Goal: Task Accomplishment & Management: Use online tool/utility

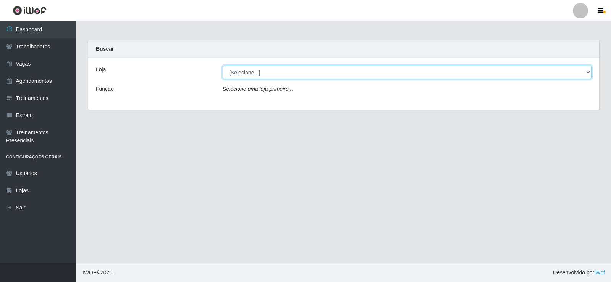
click at [590, 73] on select "[Selecione...] [PERSON_NAME]" at bounding box center [407, 72] width 369 height 13
select select "430"
click at [223, 66] on select "[Selecione...] [PERSON_NAME]" at bounding box center [407, 72] width 369 height 13
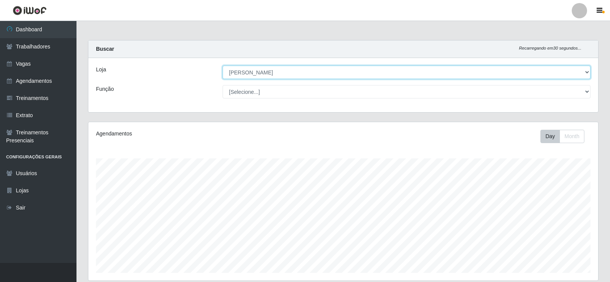
scroll to position [159, 509]
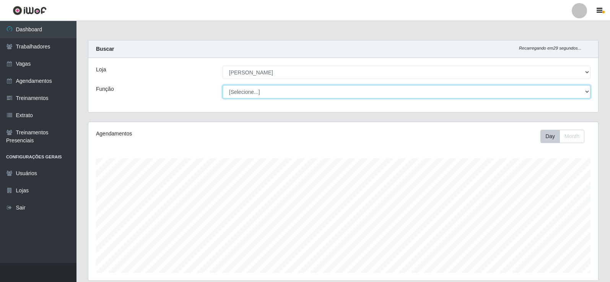
drag, startPoint x: 584, startPoint y: 89, endPoint x: 574, endPoint y: 90, distance: 9.6
click at [584, 89] on select "[Selecione...] Auxiliar de Estacionamento Auxiliar de Estacionamento + Auxiliar…" at bounding box center [406, 91] width 368 height 13
select select "1"
click at [222, 85] on select "[Selecione...] Auxiliar de Estacionamento Auxiliar de Estacionamento + Auxiliar…" at bounding box center [406, 91] width 368 height 13
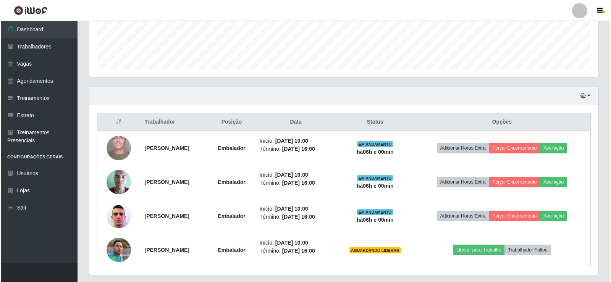
scroll to position [210, 0]
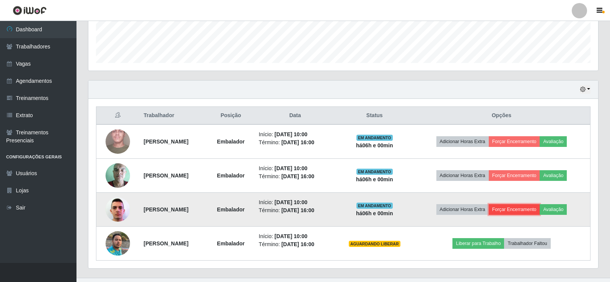
click at [521, 208] on button "Forçar Encerramento" at bounding box center [513, 209] width 51 height 11
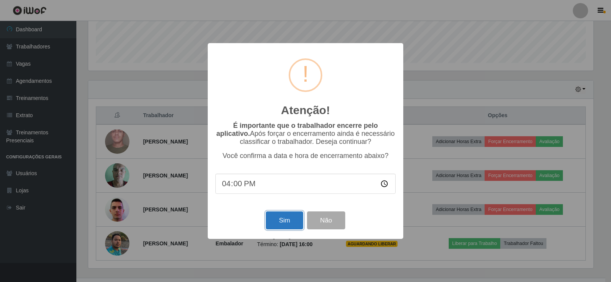
click at [287, 224] on button "Sim" at bounding box center [284, 221] width 37 height 18
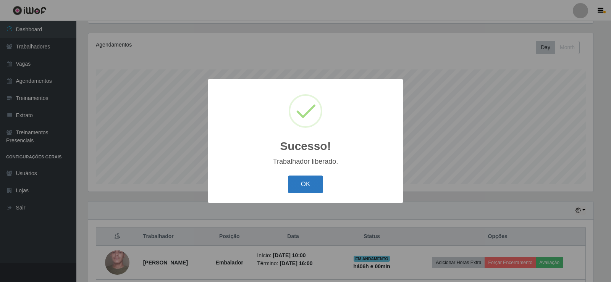
click at [303, 182] on button "OK" at bounding box center [306, 185] width 36 height 18
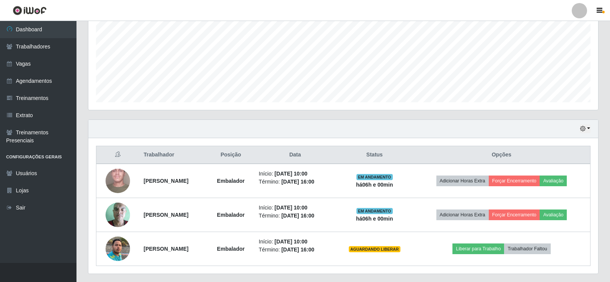
scroll to position [191, 0]
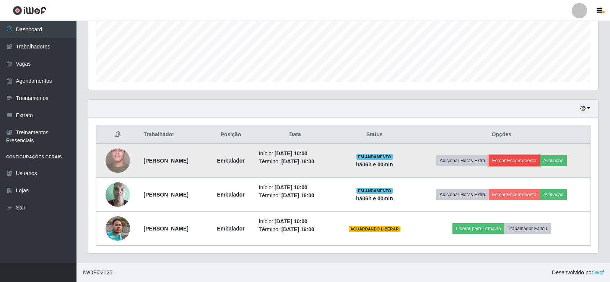
click at [512, 160] on button "Forçar Encerramento" at bounding box center [513, 161] width 51 height 11
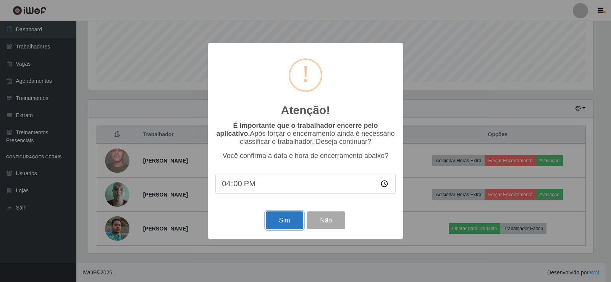
click at [289, 224] on button "Sim" at bounding box center [284, 221] width 37 height 18
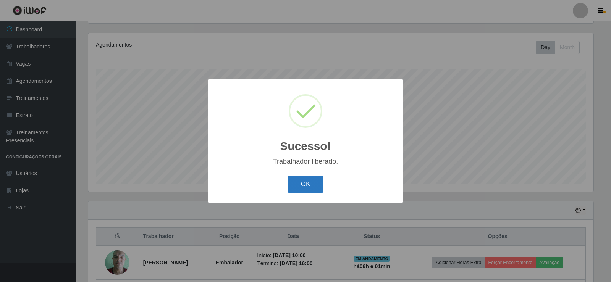
click at [303, 189] on button "OK" at bounding box center [306, 185] width 36 height 18
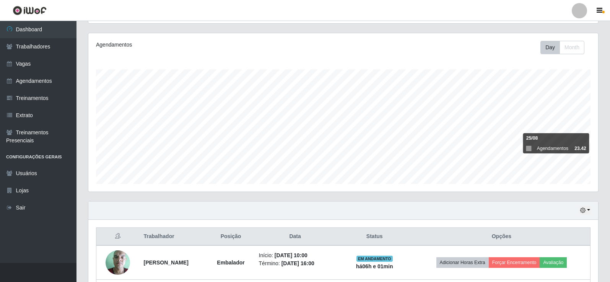
scroll to position [157, 0]
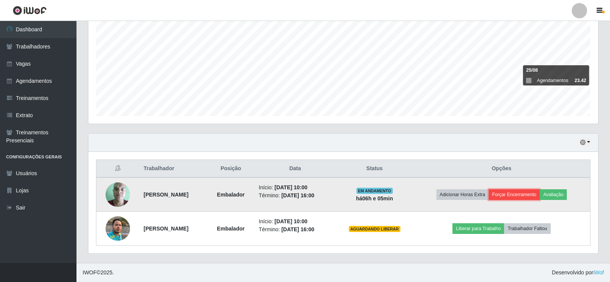
click at [522, 196] on button "Forçar Encerramento" at bounding box center [513, 195] width 51 height 11
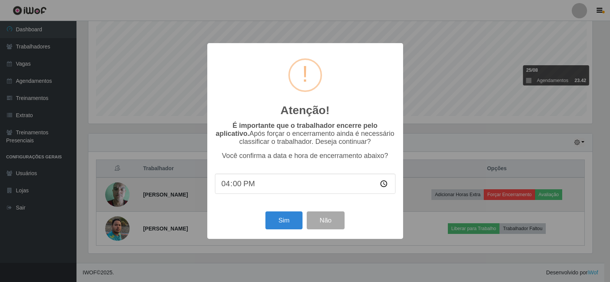
scroll to position [159, 506]
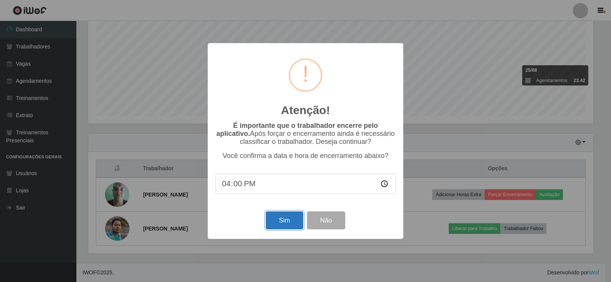
click at [280, 224] on button "Sim" at bounding box center [284, 221] width 37 height 18
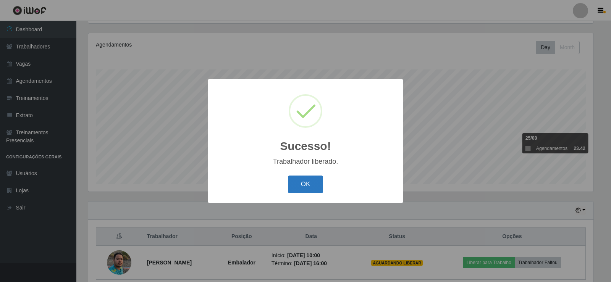
click at [311, 181] on button "OK" at bounding box center [306, 185] width 36 height 18
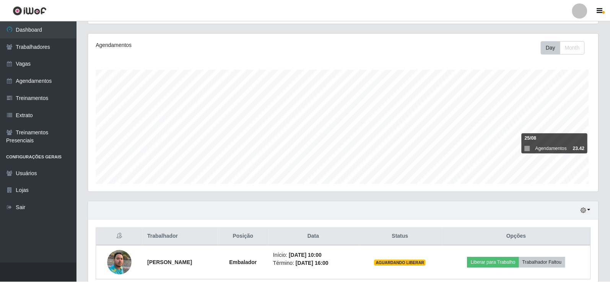
scroll to position [159, 509]
